Goal: Information Seeking & Learning: Find specific fact

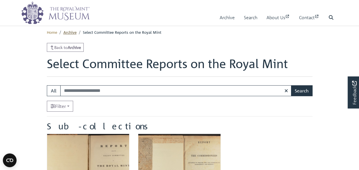
click at [71, 33] on link "Archive" at bounding box center [69, 31] width 13 height 5
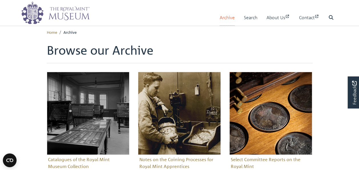
click at [225, 17] on link "Archive" at bounding box center [227, 17] width 15 height 16
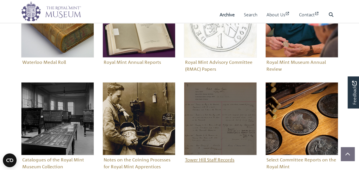
scroll to position [286, 0]
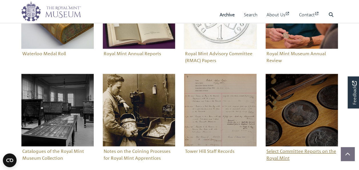
click at [286, 149] on figure "Select Committee Reports on the Royal Mint" at bounding box center [302, 117] width 73 height 89
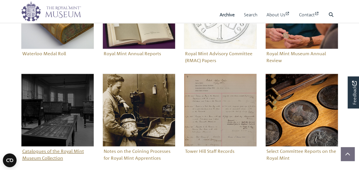
click at [49, 157] on figure "Catalogues of the Royal Mint Museum Collection" at bounding box center [57, 117] width 73 height 89
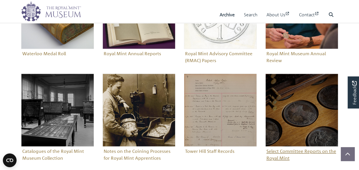
click at [285, 157] on figure "Select Committee Reports on the Royal Mint" at bounding box center [302, 117] width 73 height 89
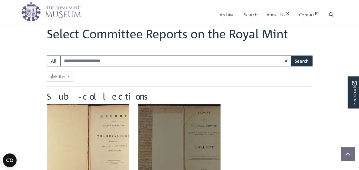
scroll to position [29, 0]
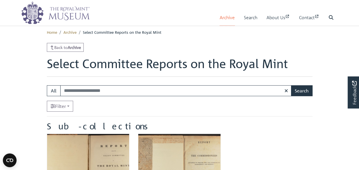
click at [221, 11] on link "Archive" at bounding box center [227, 17] width 15 height 16
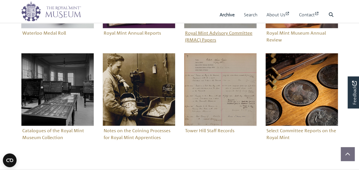
scroll to position [314, 0]
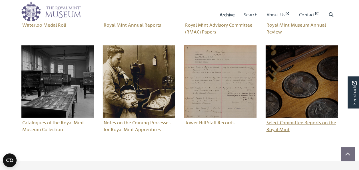
click at [276, 125] on figure "Select Committee Reports on the Royal Mint" at bounding box center [302, 89] width 73 height 89
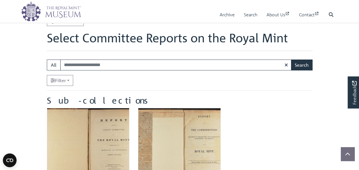
scroll to position [57, 0]
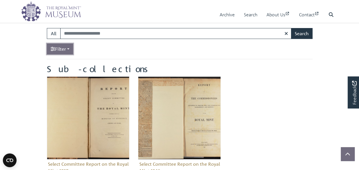
click at [69, 49] on link "Filter" at bounding box center [60, 48] width 26 height 11
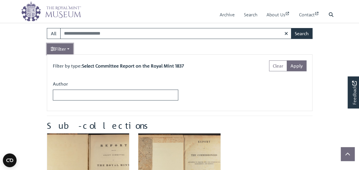
click at [71, 50] on link "Filter" at bounding box center [60, 48] width 26 height 11
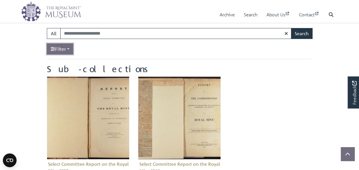
click at [71, 50] on link "Filter" at bounding box center [60, 48] width 26 height 11
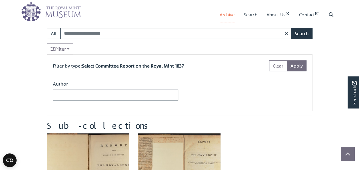
click at [227, 14] on link "Archive" at bounding box center [227, 15] width 15 height 16
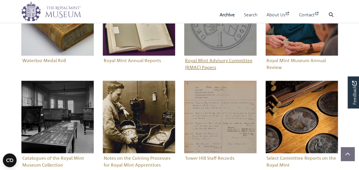
scroll to position [286, 0]
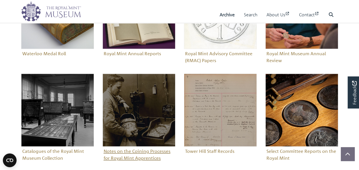
click at [145, 154] on figure "Notes on the Coining Processes for Royal Mint Apprentices" at bounding box center [139, 117] width 73 height 89
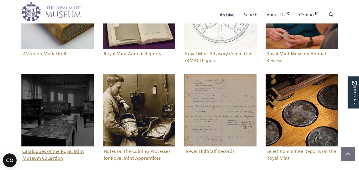
click at [70, 152] on figure "Catalogues of the Royal Mint Museum Collection" at bounding box center [57, 117] width 73 height 89
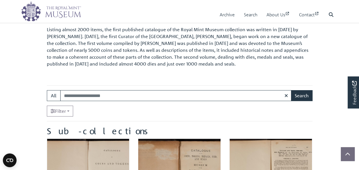
scroll to position [86, 0]
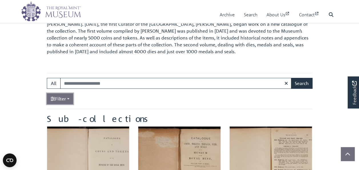
click at [72, 99] on link "Filter" at bounding box center [60, 98] width 26 height 11
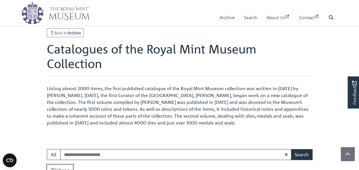
scroll to position [0, 0]
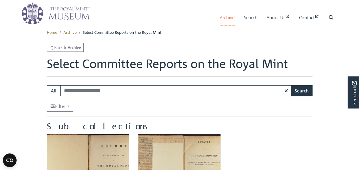
click at [230, 17] on link "Archive" at bounding box center [227, 17] width 15 height 16
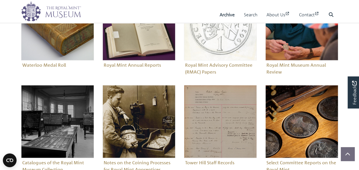
scroll to position [286, 0]
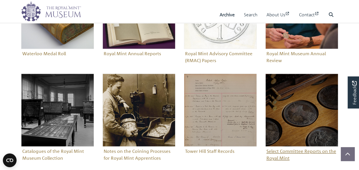
click at [289, 153] on figure "Select Committee Reports on the Royal Mint" at bounding box center [302, 117] width 73 height 89
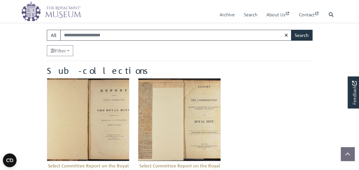
scroll to position [57, 0]
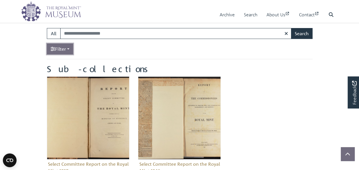
click at [73, 48] on link "Filter" at bounding box center [60, 48] width 26 height 11
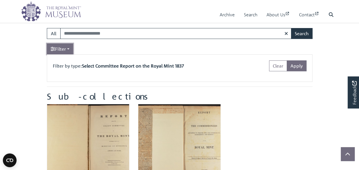
click at [65, 47] on link "Filter" at bounding box center [60, 48] width 26 height 11
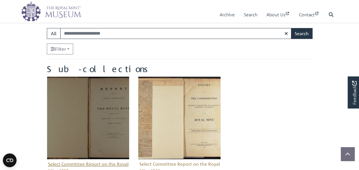
click at [89, 112] on img "Sub-collection" at bounding box center [88, 117] width 83 height 83
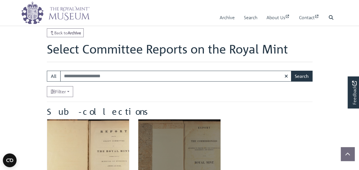
scroll to position [0, 0]
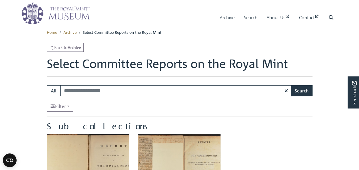
click at [222, 17] on link "Archive" at bounding box center [227, 17] width 15 height 16
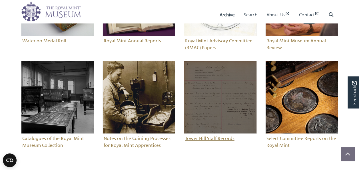
scroll to position [314, 0]
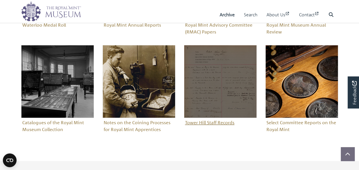
click at [213, 124] on figure "Tower Hill Staff Records" at bounding box center [220, 86] width 73 height 82
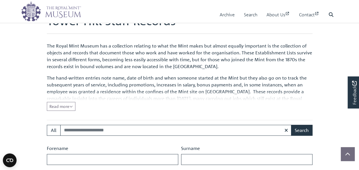
scroll to position [172, 0]
click at [64, 103] on span "Read more" at bounding box center [60, 105] width 23 height 5
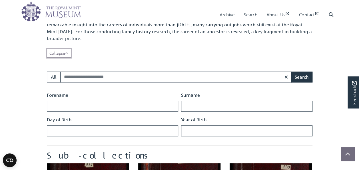
scroll to position [257, 0]
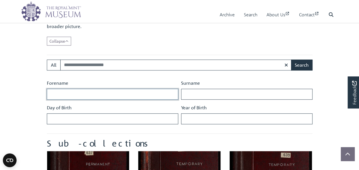
click at [138, 94] on input "Forename" at bounding box center [113, 94] width 132 height 11
type input "*******"
click at [291, 59] on button "Search" at bounding box center [301, 64] width 21 height 11
drag, startPoint x: 96, startPoint y: 95, endPoint x: 19, endPoint y: 83, distance: 78.1
click at [19, 83] on body "Menu Archive Search About Us Contact" at bounding box center [179, 92] width 359 height 699
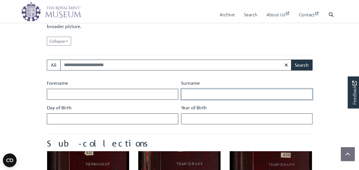
click at [198, 93] on input "Surname" at bounding box center [247, 94] width 132 height 11
paste input "*******"
type input "*******"
click at [291, 59] on button "Search" at bounding box center [301, 64] width 21 height 11
click at [211, 95] on input "*******" at bounding box center [247, 94] width 132 height 11
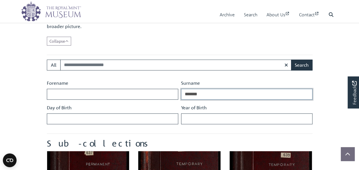
drag, startPoint x: 218, startPoint y: 93, endPoint x: 178, endPoint y: 89, distance: 40.8
click at [178, 89] on div "Forename Surname ******* Day of Birth Year of Birth" at bounding box center [179, 103] width 269 height 49
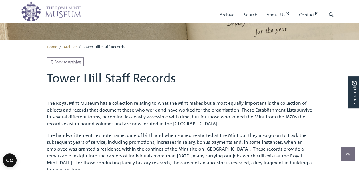
scroll to position [57, 0]
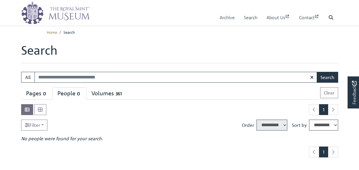
select select "****"
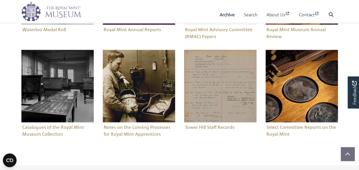
scroll to position [314, 0]
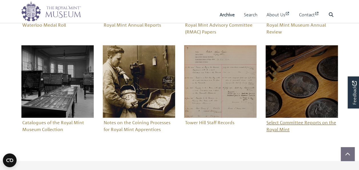
click at [284, 126] on figure "Select Committee Reports on the Royal Mint" at bounding box center [302, 89] width 73 height 89
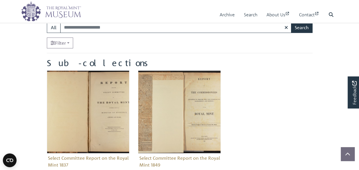
scroll to position [57, 0]
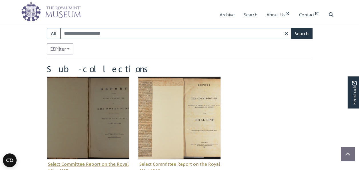
click at [100, 128] on img "Sub-collection" at bounding box center [88, 117] width 83 height 83
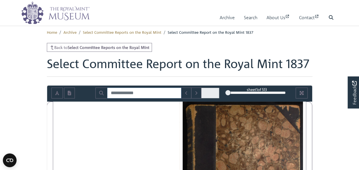
click at [144, 94] on input "Search for" at bounding box center [144, 92] width 74 height 11
type input "****"
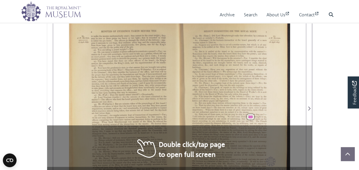
scroll to position [29, 0]
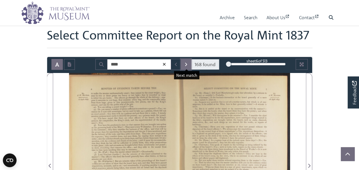
click at [187, 66] on icon "Next Match" at bounding box center [186, 64] width 3 height 5
